Goal: Transaction & Acquisition: Download file/media

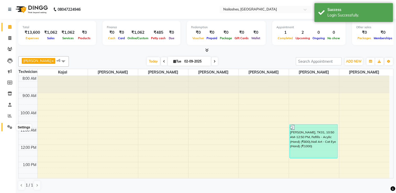
click at [8, 125] on icon at bounding box center [9, 127] width 5 height 4
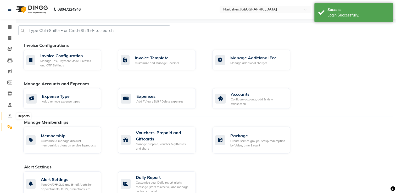
click at [8, 114] on span at bounding box center [9, 116] width 9 height 6
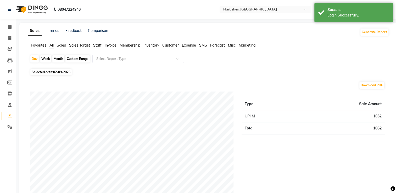
click at [61, 46] on span "Sales" at bounding box center [61, 45] width 9 height 5
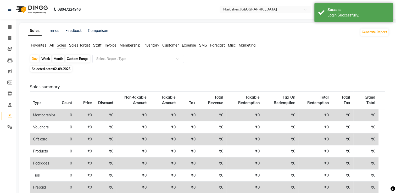
click at [60, 60] on div "Month" at bounding box center [58, 58] width 12 height 7
select select "9"
select select "2025"
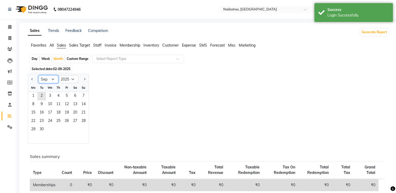
click at [52, 80] on select "Jan Feb Mar Apr May Jun [DATE] Aug Sep Oct Nov Dec" at bounding box center [48, 79] width 20 height 8
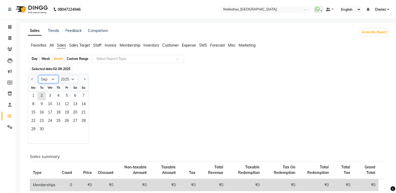
select select "8"
click at [38, 75] on select "Jan Feb Mar Apr May Jun [DATE] Aug Sep Oct Nov Dec" at bounding box center [48, 79] width 20 height 8
click at [66, 95] on span "1" at bounding box center [67, 96] width 8 height 8
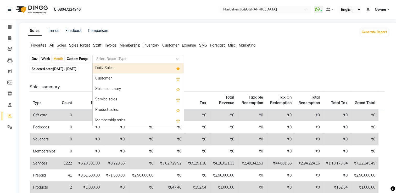
click at [118, 59] on input "text" at bounding box center [132, 58] width 75 height 5
click at [125, 70] on div "Daily Sales" at bounding box center [138, 68] width 91 height 10
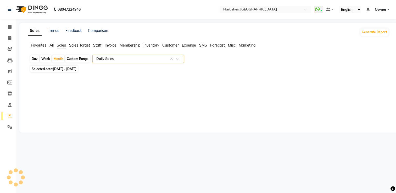
select select "full_report"
select select "csv"
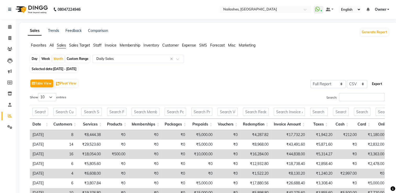
click at [370, 83] on button "Export" at bounding box center [377, 84] width 14 height 9
click at [387, 10] on link "Owner" at bounding box center [381, 9] width 15 height 5
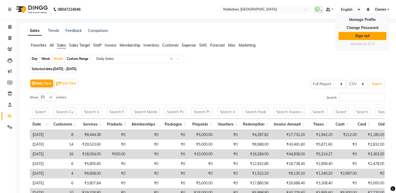
click at [365, 32] on link "Sign out" at bounding box center [362, 36] width 48 height 8
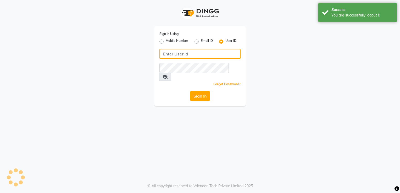
type input "9980535167"
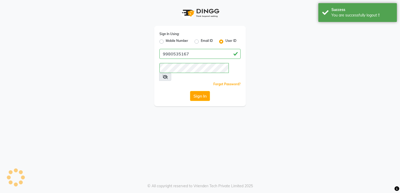
click at [176, 43] on label "Mobile Number" at bounding box center [177, 41] width 22 height 6
click at [169, 42] on input "Mobile Number" at bounding box center [167, 39] width 3 height 3
radio input "true"
radio input "false"
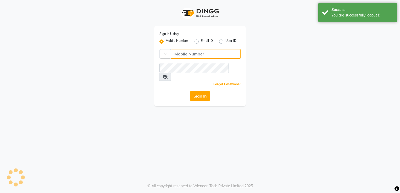
click at [195, 56] on input "Username" at bounding box center [206, 54] width 70 height 10
type input "9663783599"
click at [170, 143] on div "Sign In Using: Mobile Number Email ID User ID Country Code × 9663783599 Remembe…" at bounding box center [200, 96] width 400 height 193
click at [200, 91] on button "Sign In" at bounding box center [200, 96] width 20 height 10
